Goal: Feedback & Contribution: Leave review/rating

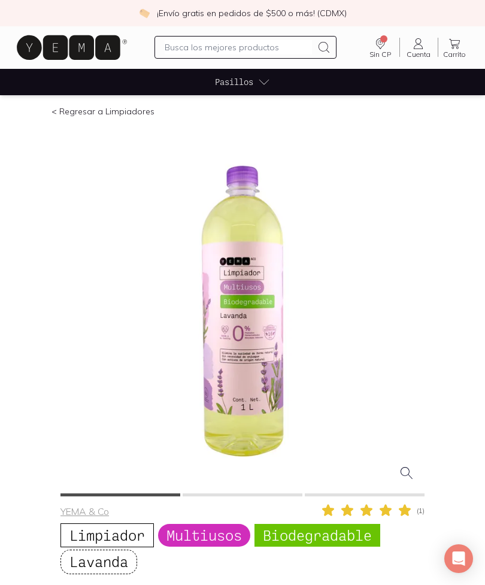
click at [419, 52] on span "Cuenta" at bounding box center [419, 54] width 24 height 9
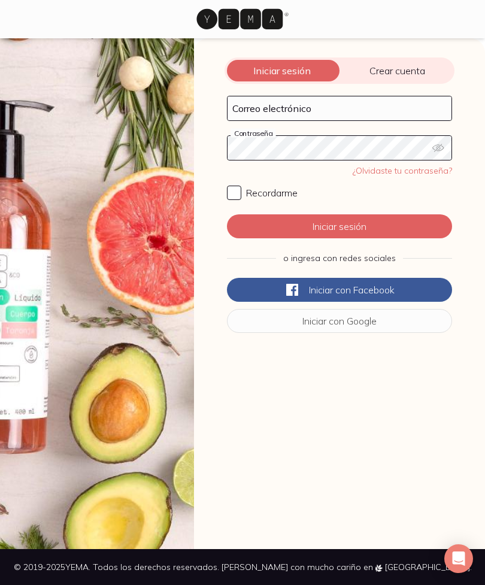
click at [381, 329] on button "Iniciar con Google" at bounding box center [339, 321] width 225 height 24
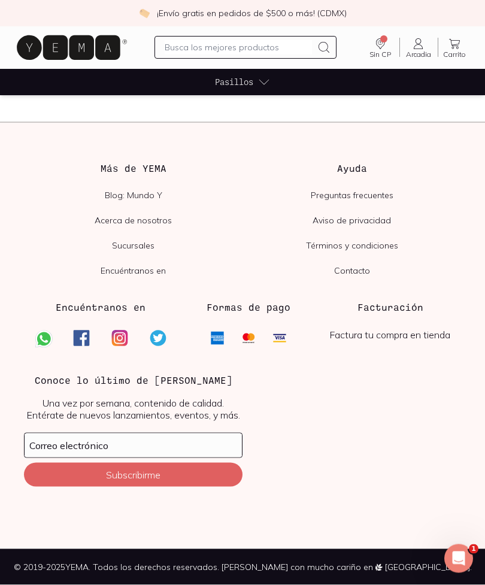
scroll to position [1452, 0]
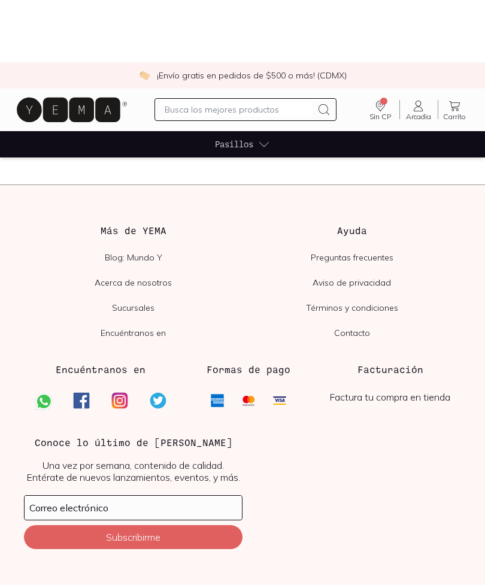
scroll to position [1360, 0]
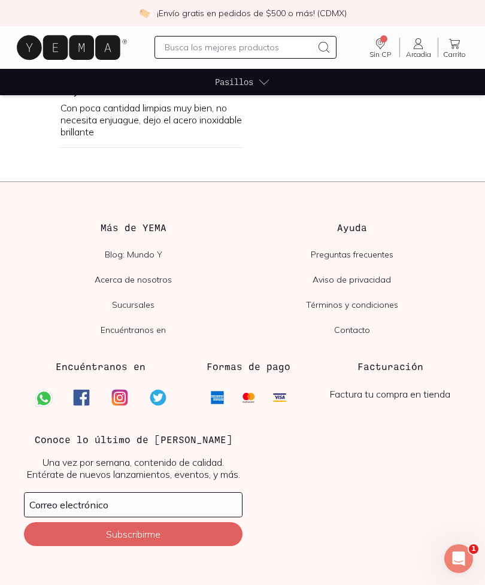
click at [269, 43] on input "text" at bounding box center [239, 47] width 148 height 14
click at [420, 47] on icon at bounding box center [418, 44] width 14 height 14
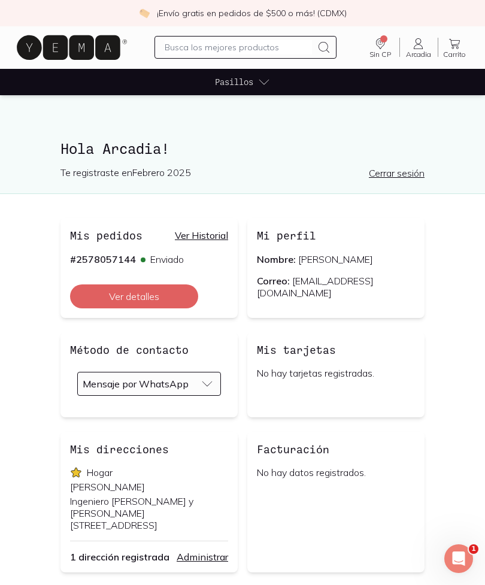
click at [211, 238] on link "Ver Historial" at bounding box center [201, 235] width 53 height 12
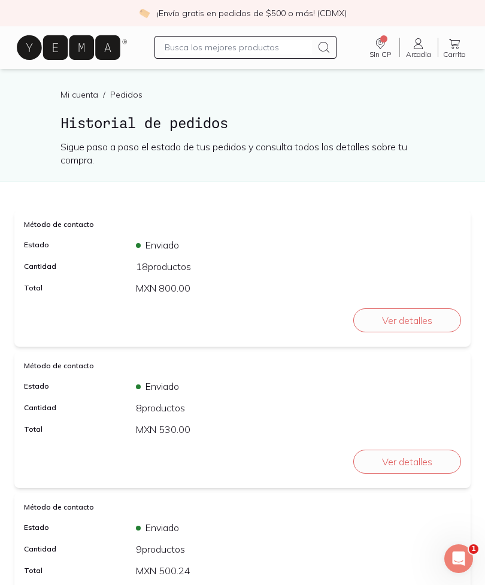
click at [392, 322] on button "Ver detalles" at bounding box center [407, 320] width 108 height 24
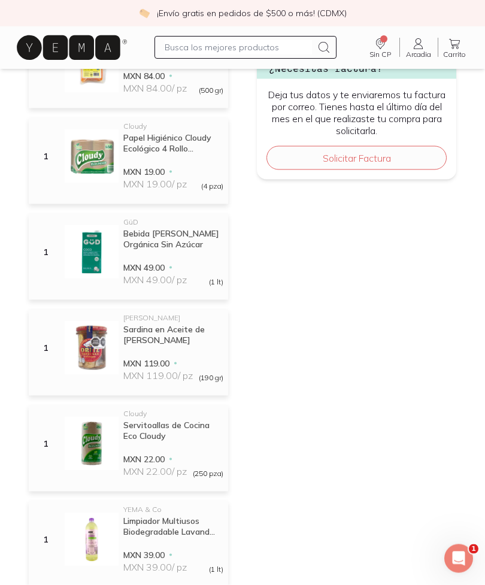
scroll to position [497, 0]
click at [171, 333] on div "Sardina en Aceite de [PERSON_NAME]" at bounding box center [173, 334] width 100 height 22
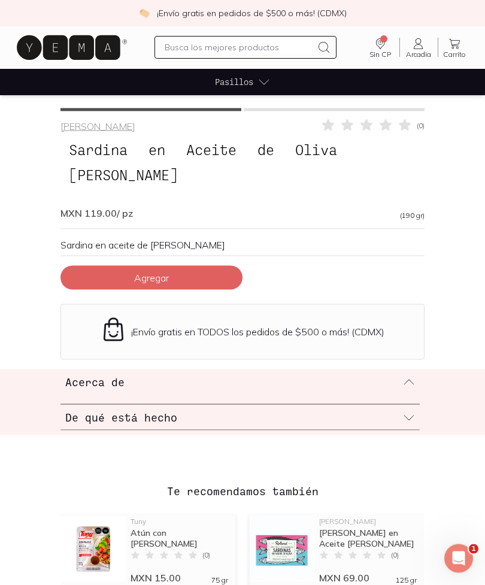
scroll to position [386, 0]
click at [222, 265] on button "Agregar" at bounding box center [151, 277] width 182 height 24
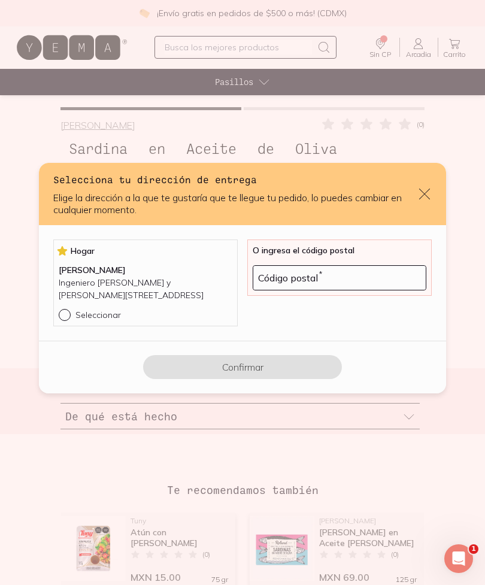
click at [62, 319] on input "Seleccionar" at bounding box center [64, 314] width 10 height 10
radio input "true"
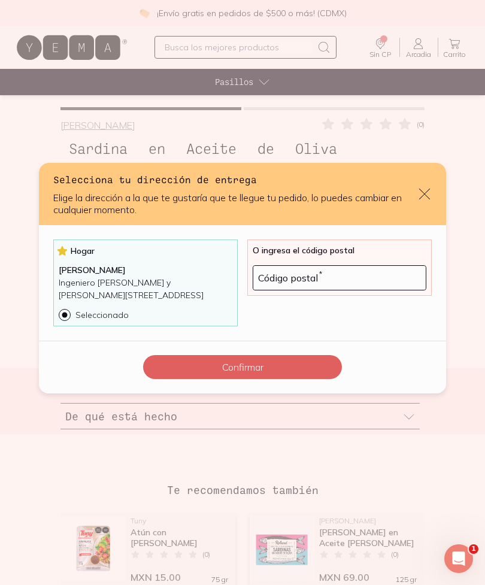
click at [240, 379] on button "Confirmar" at bounding box center [242, 367] width 199 height 24
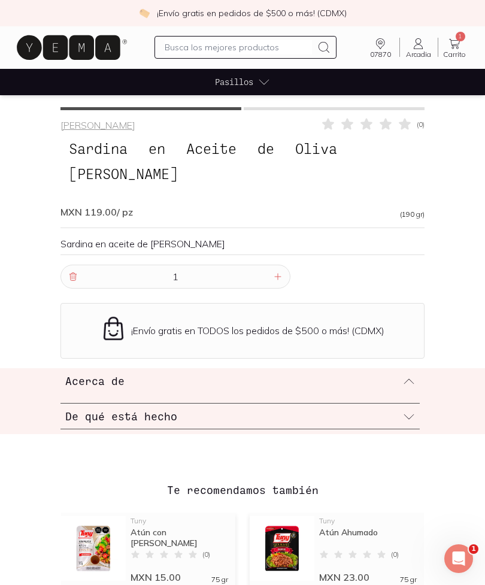
click at [275, 272] on icon at bounding box center [278, 277] width 10 height 10
click at [280, 269] on div at bounding box center [278, 276] width 14 height 14
click at [277, 265] on div "4" at bounding box center [175, 277] width 230 height 24
click at [281, 272] on icon at bounding box center [278, 277] width 10 height 10
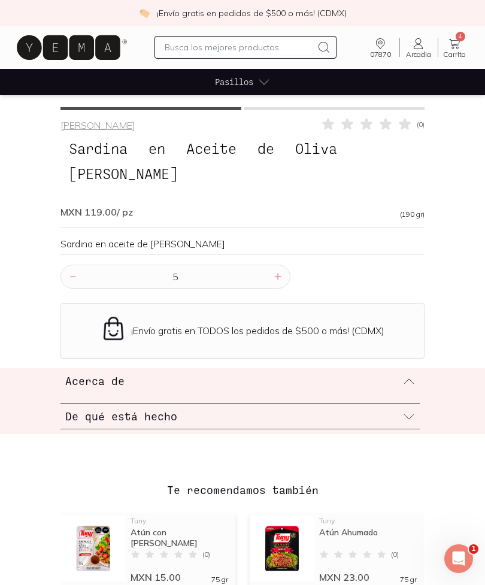
click at [281, 272] on icon at bounding box center [278, 277] width 10 height 10
type input "6"
click at [450, 46] on icon at bounding box center [454, 44] width 14 height 14
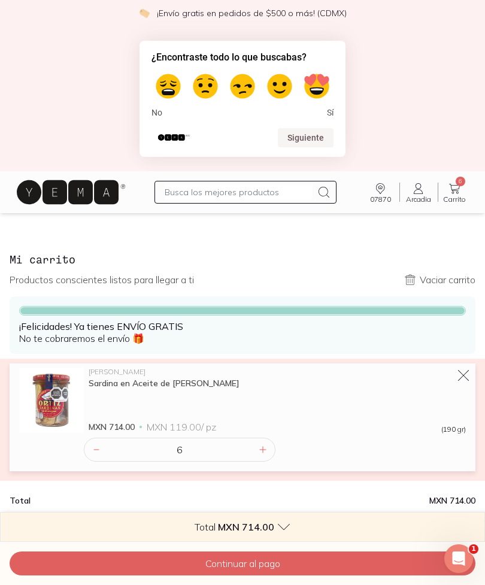
click at [214, 198] on input "text" at bounding box center [239, 192] width 148 height 14
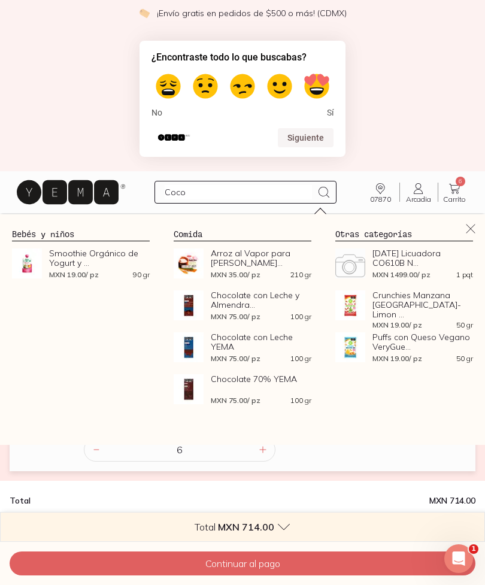
type input "Coco"
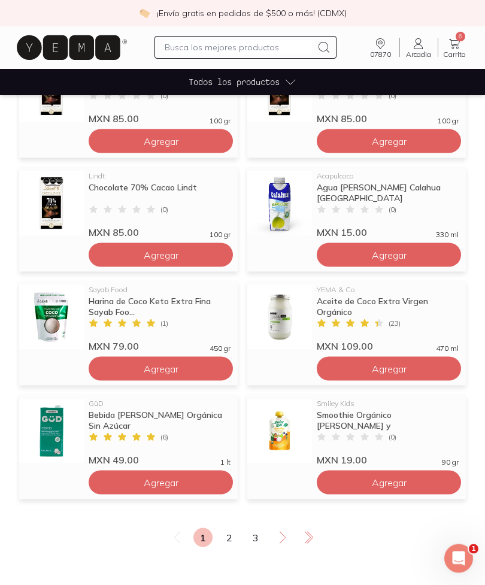
scroll to position [661, 0]
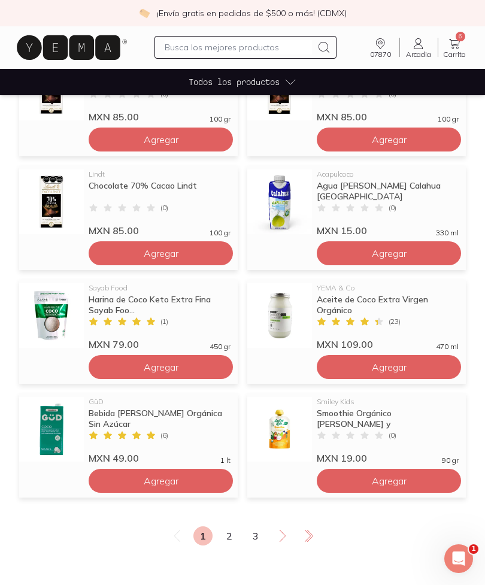
click at [280, 533] on icon at bounding box center [282, 536] width 14 height 14
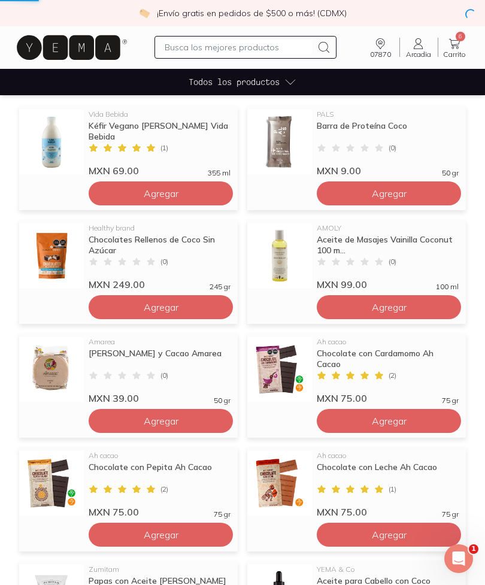
scroll to position [65, 0]
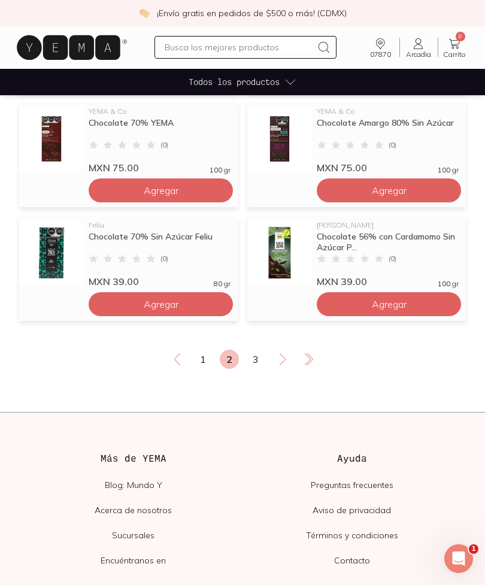
click at [282, 363] on icon at bounding box center [282, 359] width 14 height 14
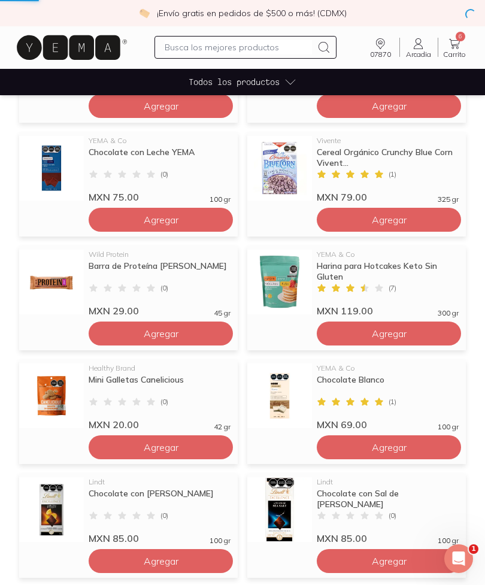
scroll to position [44, 0]
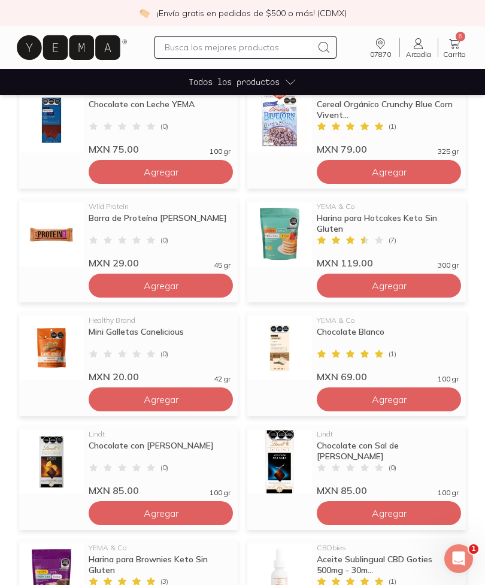
scroll to position [286, 0]
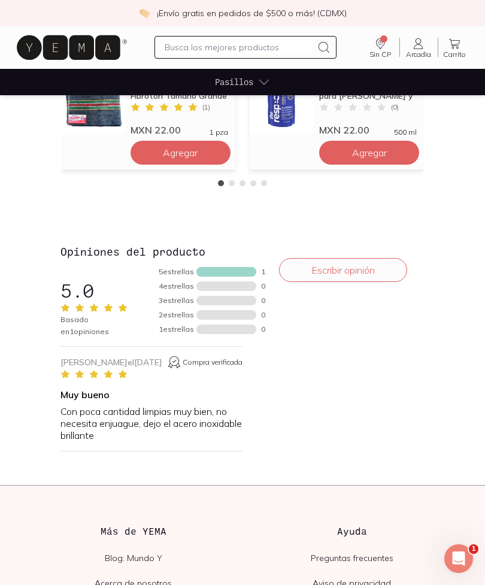
scroll to position [1015, 0]
click at [365, 253] on div "Escribir opinión" at bounding box center [343, 352] width 163 height 217
click at [373, 267] on button "Escribir opinión" at bounding box center [343, 271] width 128 height 24
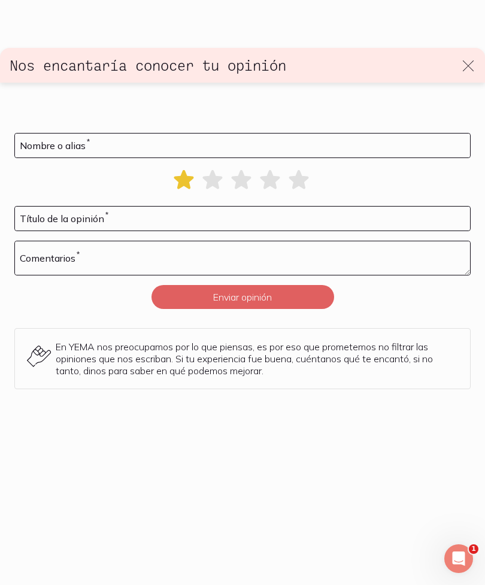
click at [180, 170] on icon at bounding box center [184, 179] width 20 height 19
click at [152, 134] on input at bounding box center [242, 146] width 455 height 24
type input "Huele muy artificial"
click at [132, 207] on input at bounding box center [242, 219] width 455 height 24
click at [119, 134] on input "Huele muy artificial" at bounding box center [242, 146] width 455 height 24
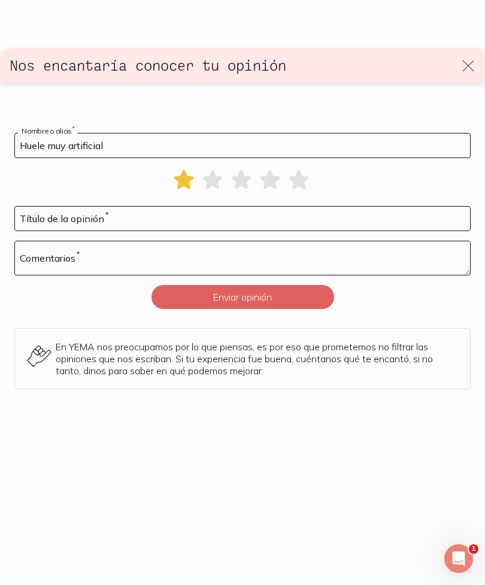
click at [119, 134] on input "Huele muy artificial" at bounding box center [242, 146] width 455 height 24
click at [41, 207] on input at bounding box center [242, 219] width 455 height 24
click at [53, 207] on input at bounding box center [242, 219] width 455 height 24
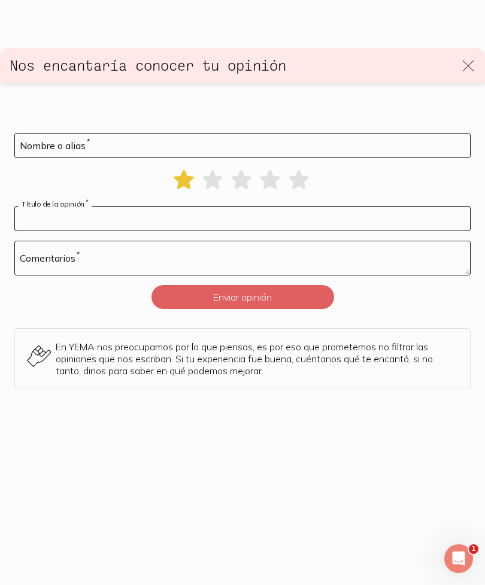
paste input "Huele muy artificial"
type input "Huele muy artificial"
click at [56, 134] on input at bounding box center [242, 146] width 455 height 24
type input "M"
type input "Julia"
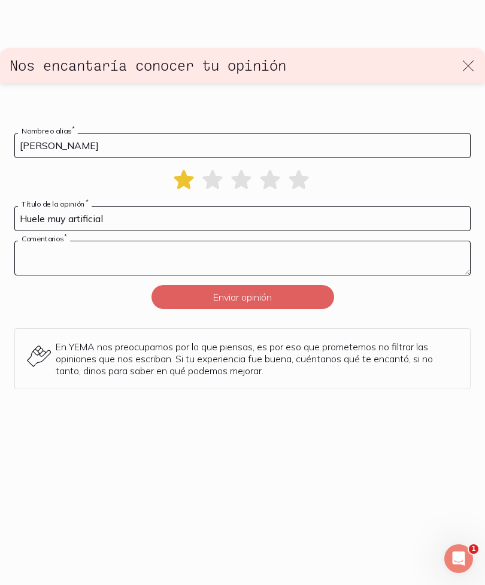
click at [95, 241] on textarea at bounding box center [242, 258] width 455 height 34
click at [291, 241] on textarea "Compré este limpiador porque pensé que sería una" at bounding box center [242, 258] width 455 height 34
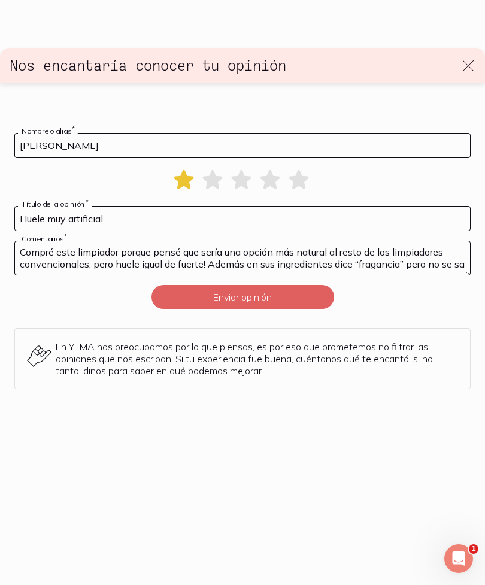
scroll to position [7, 0]
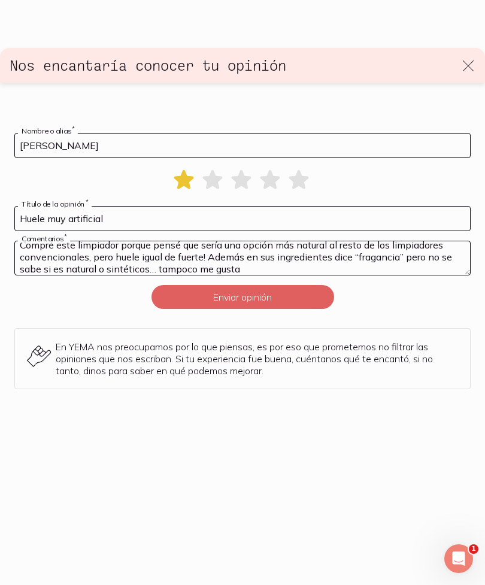
click at [279, 255] on textarea "Compré este limpiador porque pensé que sería una opción más natural al resto de…" at bounding box center [242, 258] width 455 height 34
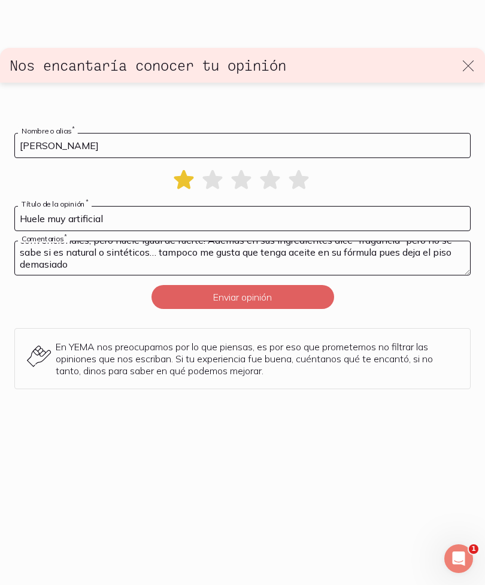
scroll to position [19, 0]
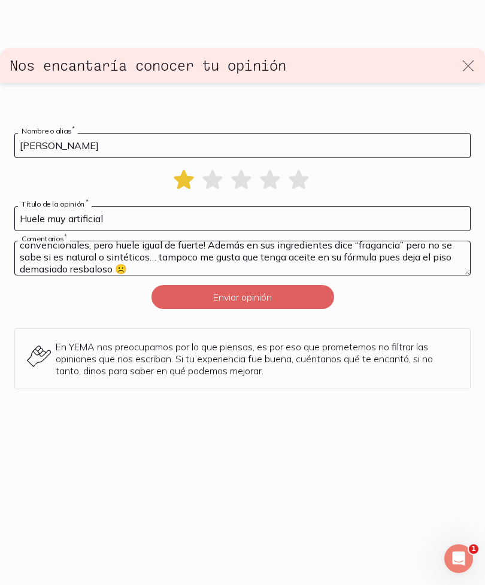
click at [147, 241] on textarea "Compré este limpiador porque pensé que sería una opción más natural al resto de…" at bounding box center [242, 258] width 455 height 34
type textarea "Compré este limpiador porque pensé que sería una opción más natural al resto de…"
click at [287, 286] on button "Enviar opinión" at bounding box center [242, 297] width 183 height 24
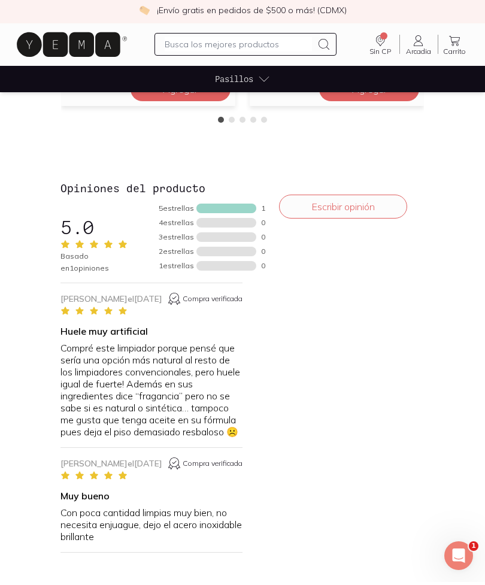
scroll to position [1080, 0]
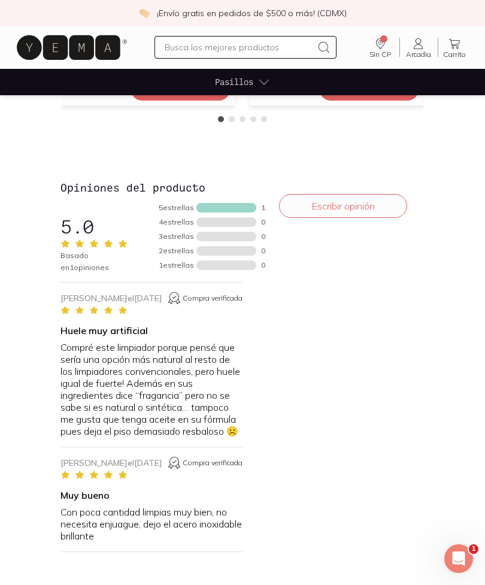
click at [342, 209] on button "Escribir opinión" at bounding box center [343, 206] width 128 height 24
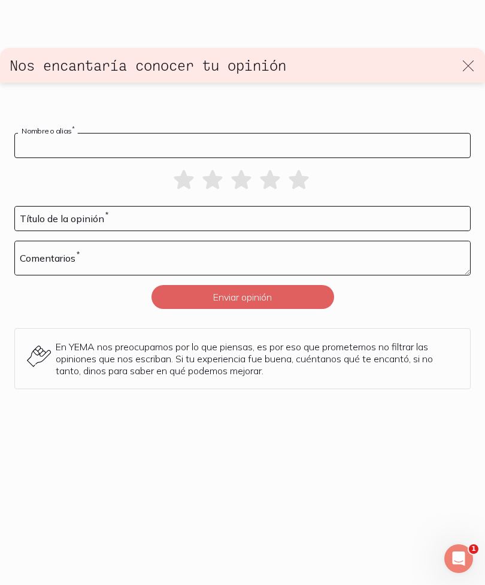
click at [132, 134] on input at bounding box center [242, 146] width 455 height 24
type input "Julia"
click at [181, 170] on icon at bounding box center [184, 179] width 20 height 19
click at [95, 210] on input at bounding box center [242, 219] width 455 height 24
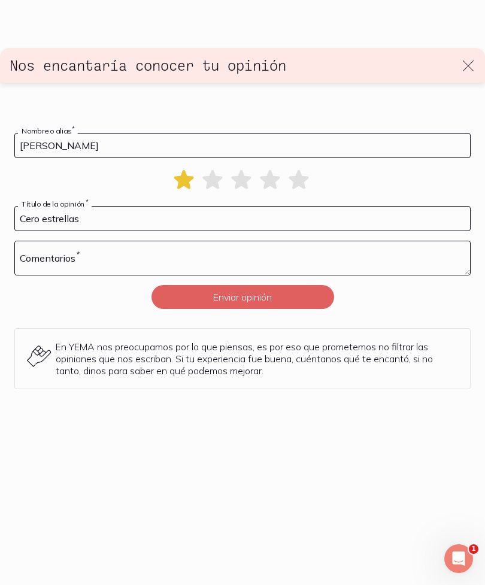
type input "Cero estrellas"
click at [129, 250] on textarea at bounding box center [242, 258] width 455 height 34
type textarea "Si pudiera no dejaba ninguna estrella"
click at [250, 285] on button "Enviar opinión" at bounding box center [242, 297] width 183 height 24
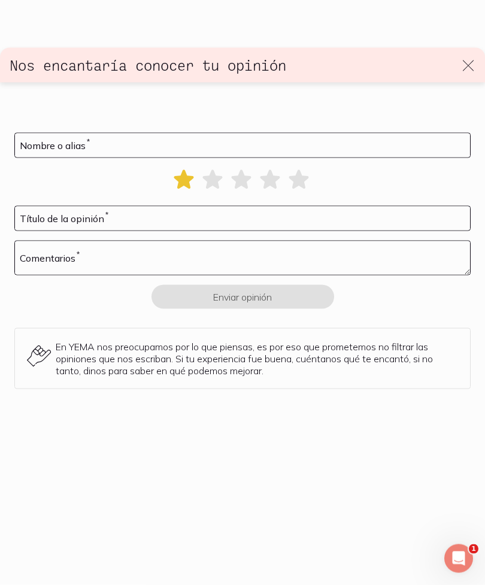
scroll to position [1080, 0]
